Goal: Transaction & Acquisition: Purchase product/service

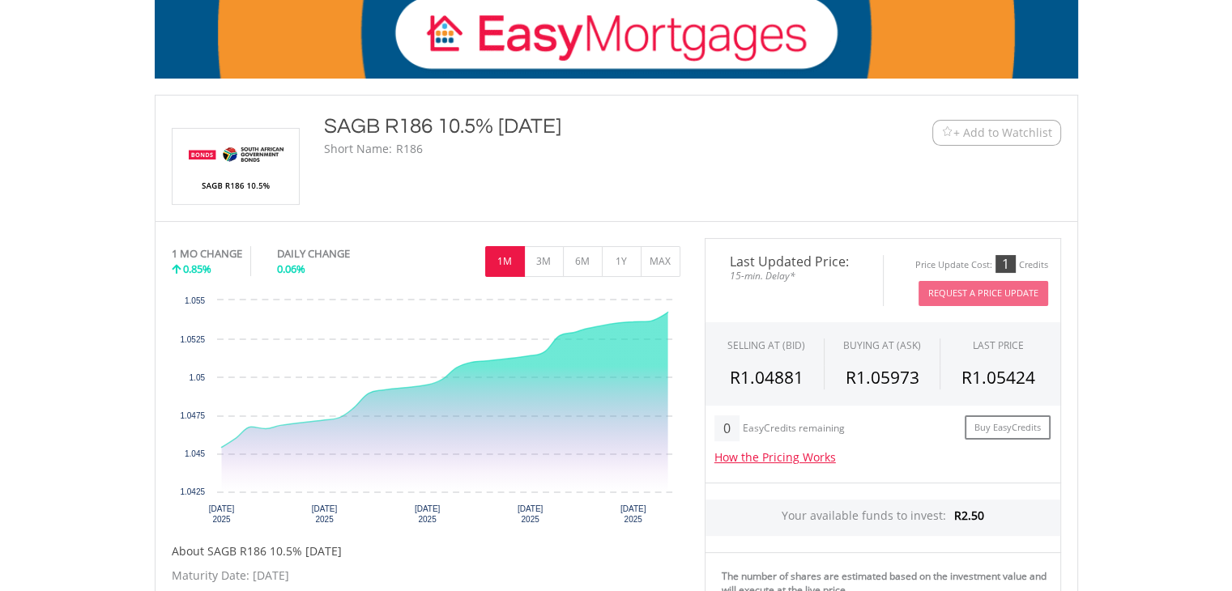
scroll to position [292, 0]
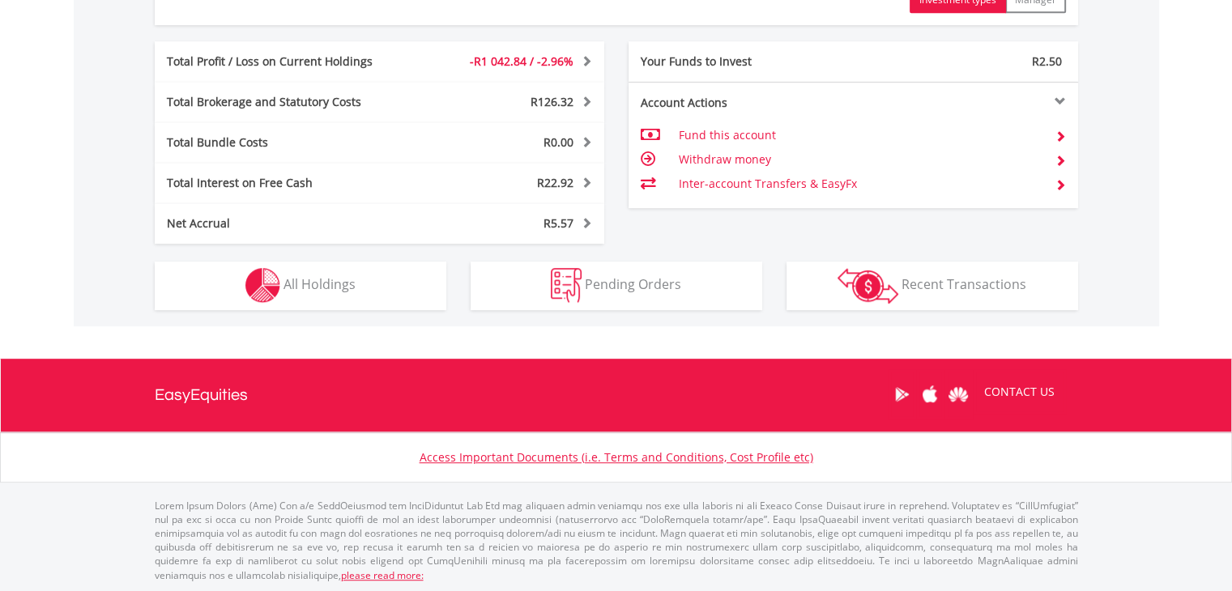
scroll to position [155, 308]
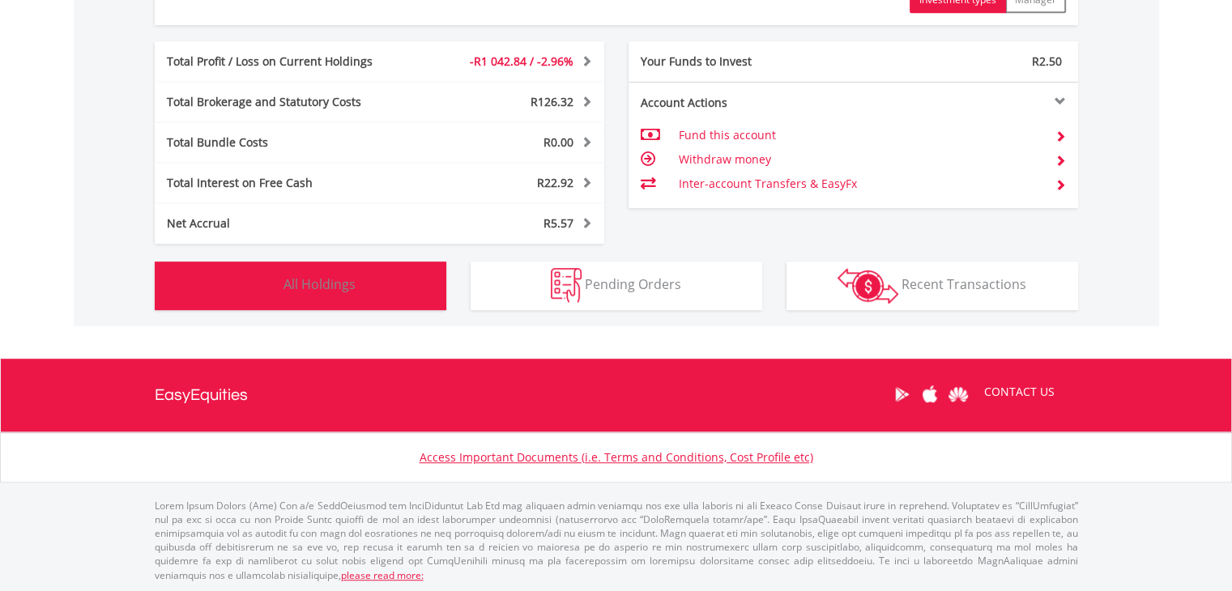
click at [353, 272] on button "Holdings All Holdings" at bounding box center [301, 286] width 292 height 49
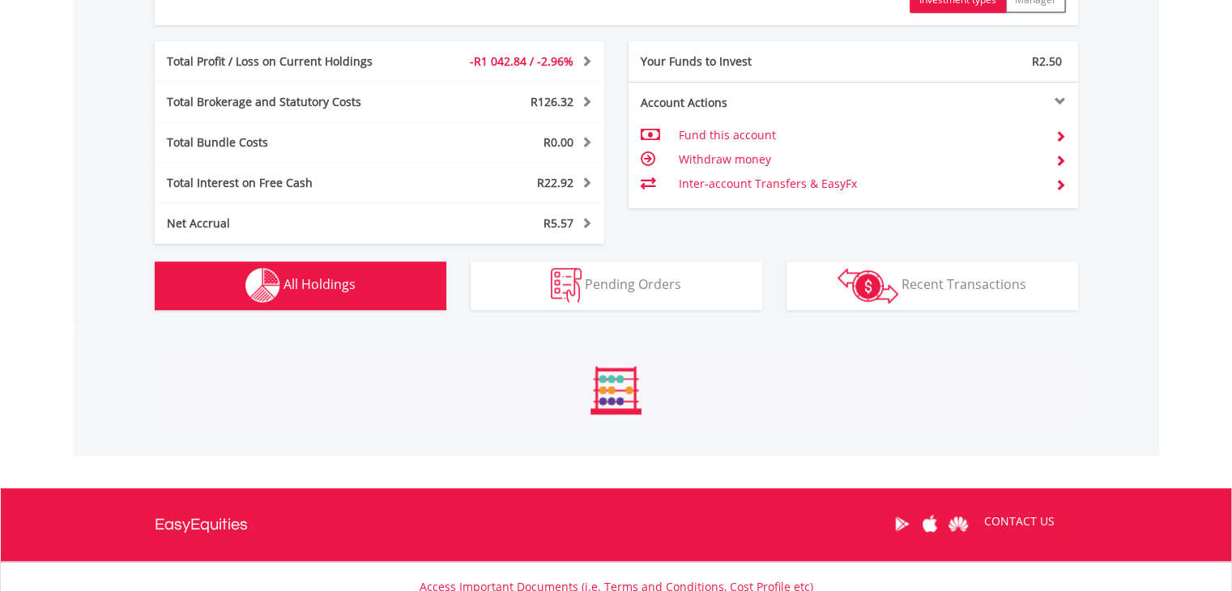
scroll to position [1232, 0]
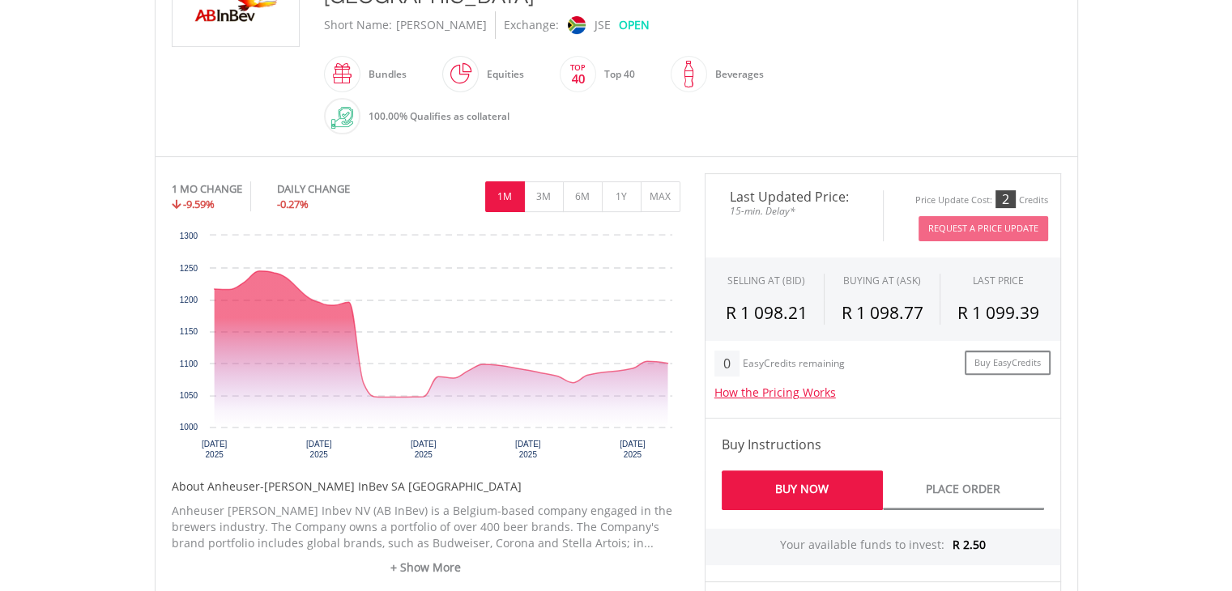
scroll to position [421, 0]
